Goal: Transaction & Acquisition: Purchase product/service

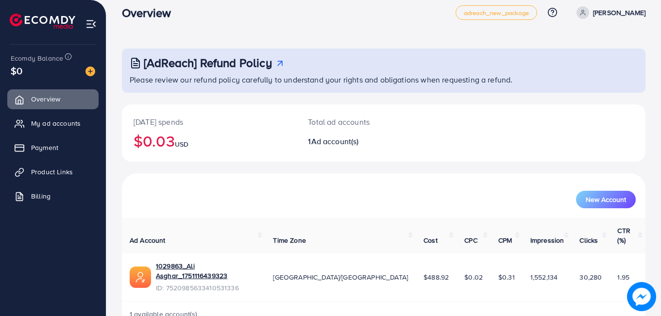
scroll to position [18, 0]
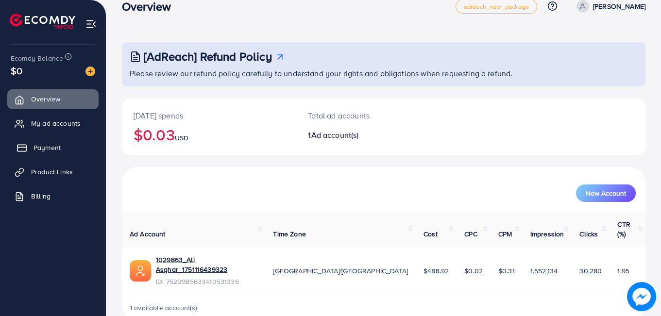
click at [50, 153] on span "Payment" at bounding box center [47, 148] width 27 height 10
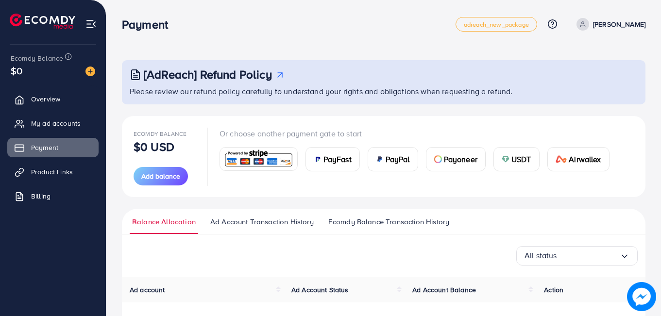
click at [350, 162] on span "PayFast" at bounding box center [337, 159] width 28 height 12
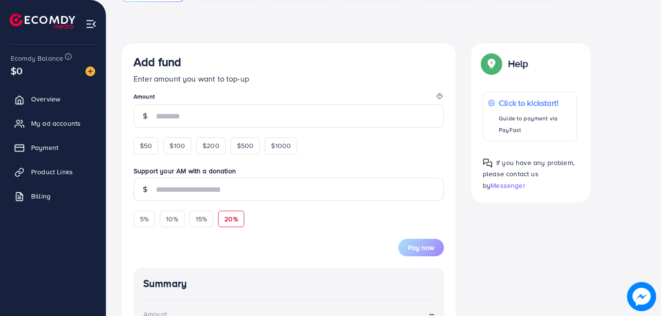
scroll to position [146, 0]
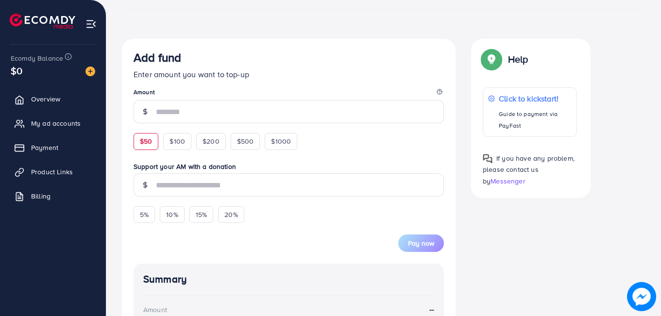
click at [154, 140] on div "$50" at bounding box center [146, 141] width 25 height 17
type input "**"
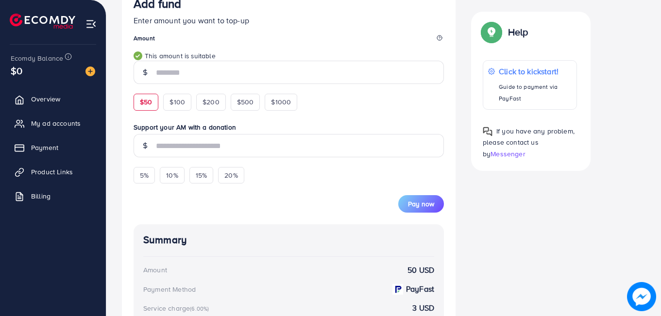
scroll to position [243, 0]
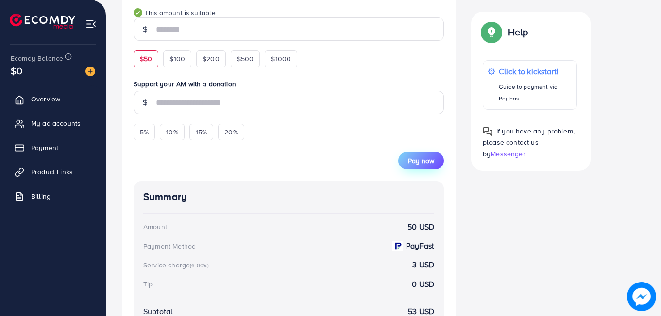
click at [423, 163] on span "Pay now" at bounding box center [421, 161] width 26 height 10
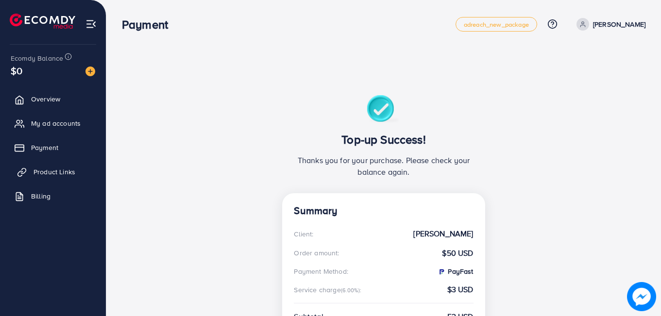
click at [58, 171] on span "Product Links" at bounding box center [55, 172] width 42 height 10
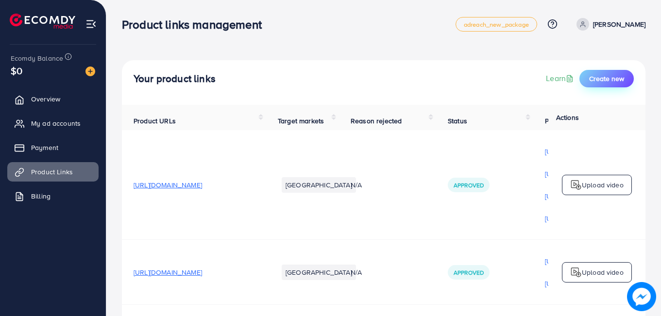
click at [614, 74] on span "Create new" at bounding box center [606, 79] width 35 height 10
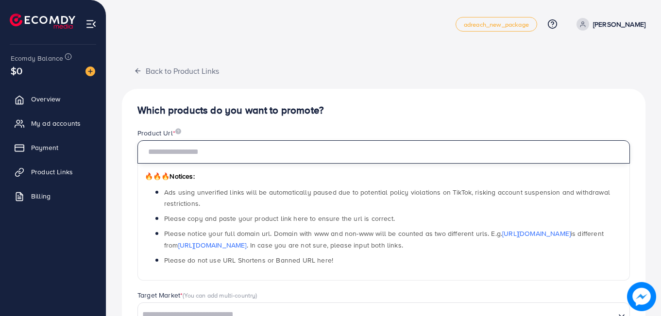
click at [221, 148] on input "text" at bounding box center [383, 151] width 493 height 23
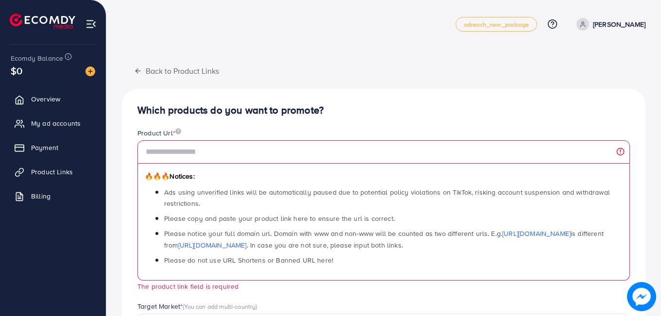
click at [332, 126] on div "Which products do you want to promote? Product Url * 🔥🔥🔥 Notices: Ads using unv…" at bounding box center [384, 315] width 524 height 453
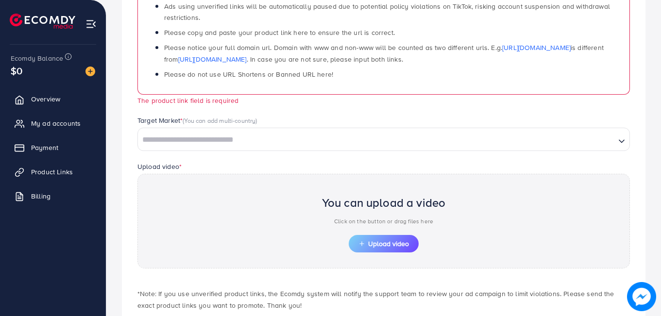
scroll to position [194, 0]
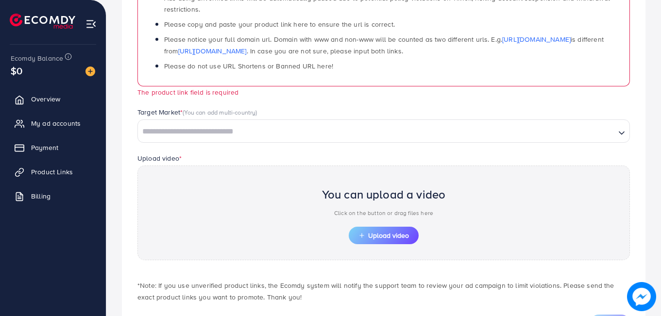
click at [237, 123] on div "Search for option" at bounding box center [376, 130] width 477 height 17
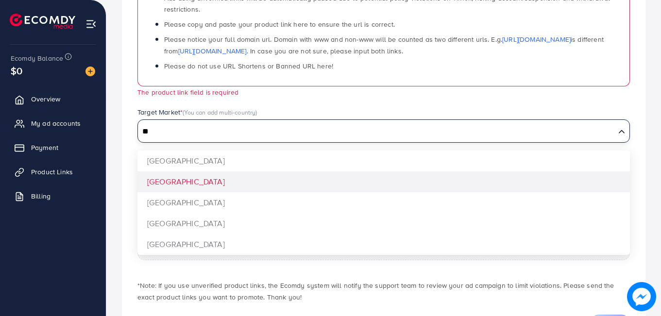
type input "**"
click at [162, 189] on div "Which products do you want to promote? Product Url * 🔥🔥🔥 Notices: Ads using unv…" at bounding box center [384, 121] width 524 height 453
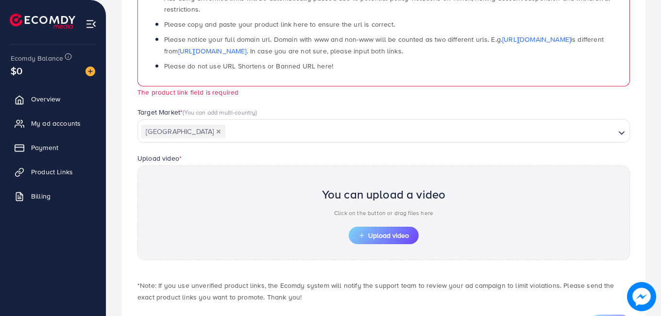
scroll to position [0, 0]
